Goal: Task Accomplishment & Management: Use online tool/utility

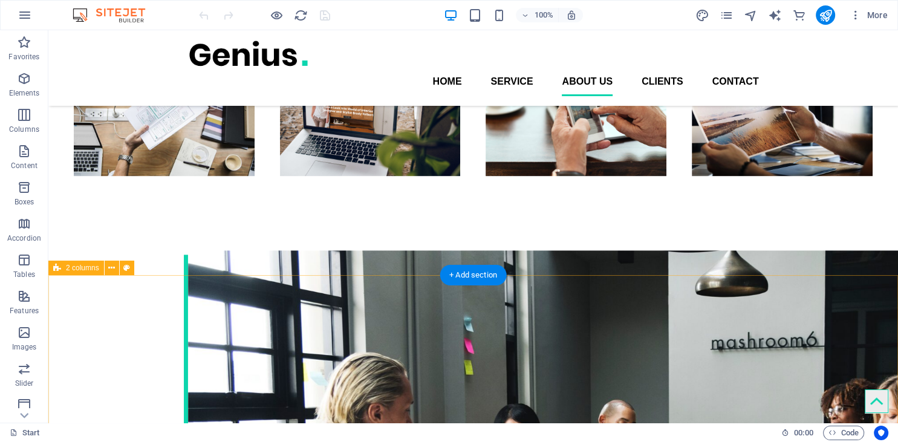
scroll to position [1586, 0]
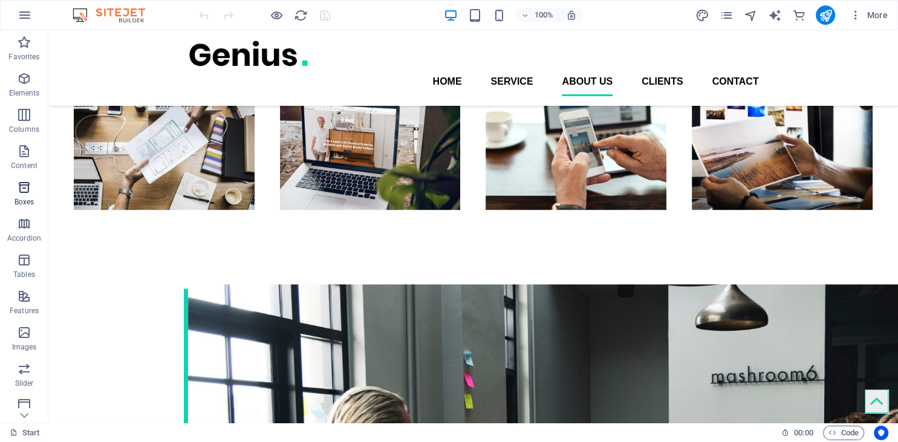
click at [21, 191] on icon "button" at bounding box center [24, 187] width 15 height 15
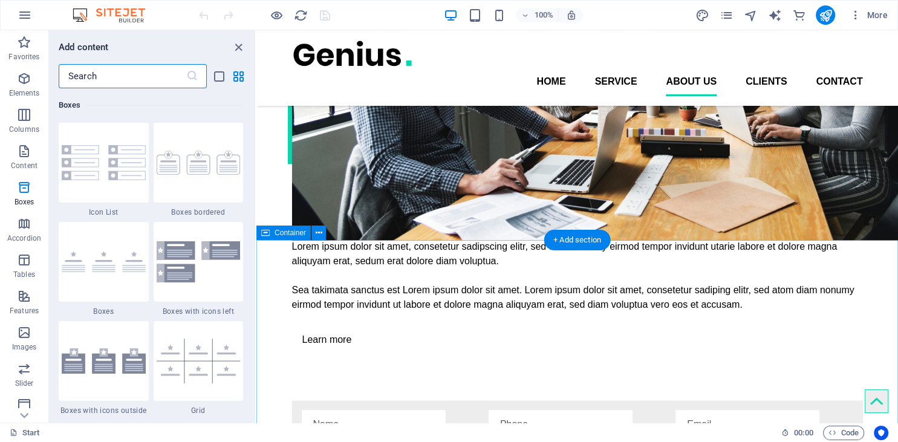
scroll to position [1772, 0]
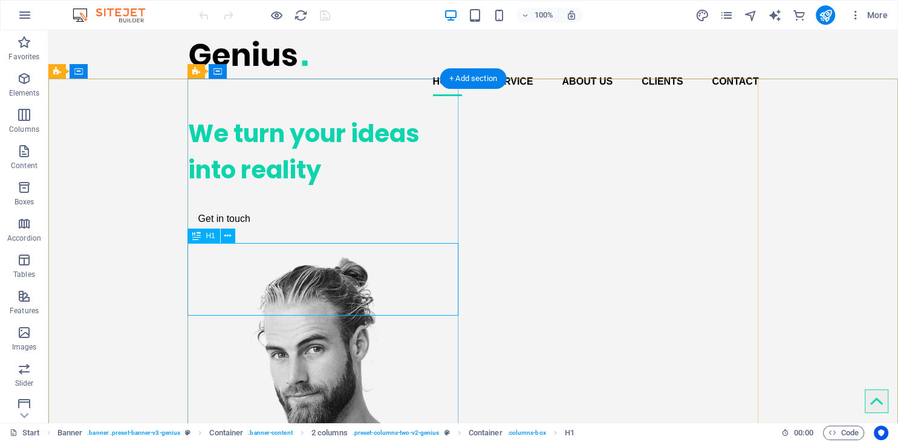
click at [331, 188] on div "We turn your ideas into reality" at bounding box center [323, 152] width 271 height 73
click at [235, 188] on div "We turn your ideas into reality" at bounding box center [323, 152] width 271 height 73
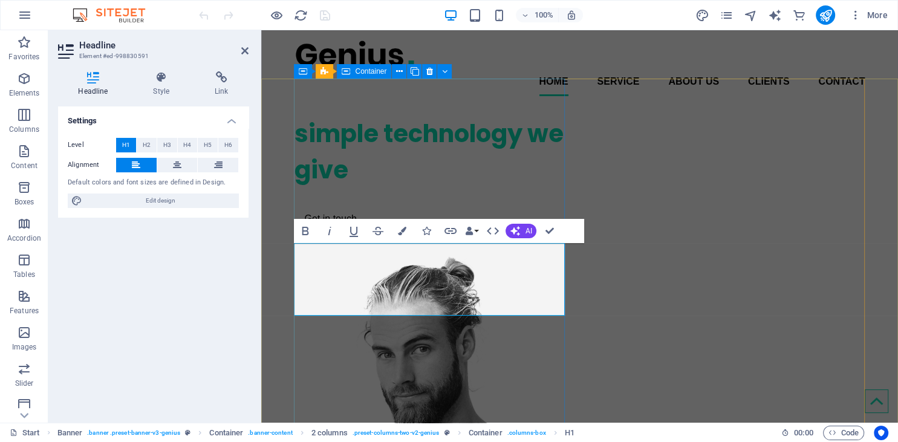
click at [513, 157] on div "simple technology we give Get in touch" at bounding box center [430, 173] width 271 height 135
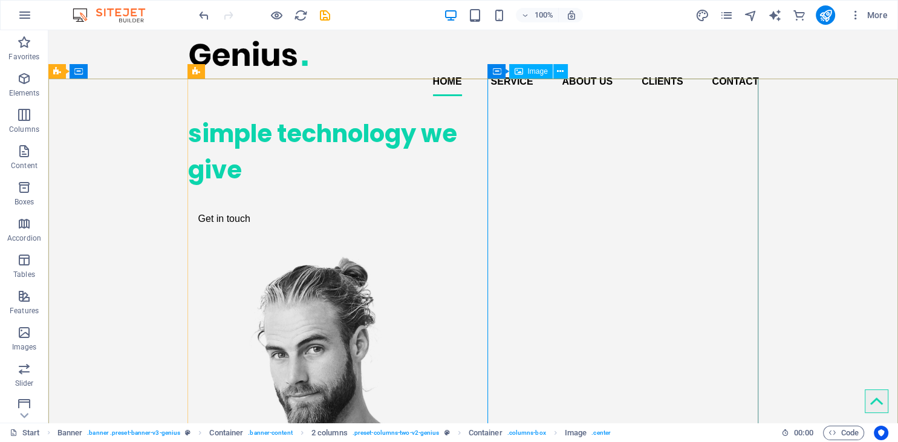
click at [538, 74] on span "Image" at bounding box center [537, 71] width 20 height 7
